Goal: Task Accomplishment & Management: Use online tool/utility

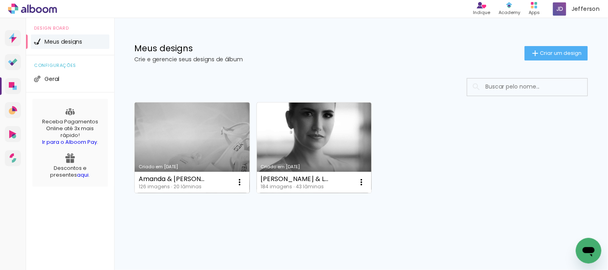
click at [215, 131] on link "Criado em [DATE]" at bounding box center [192, 148] width 115 height 91
